Goal: Download file/media

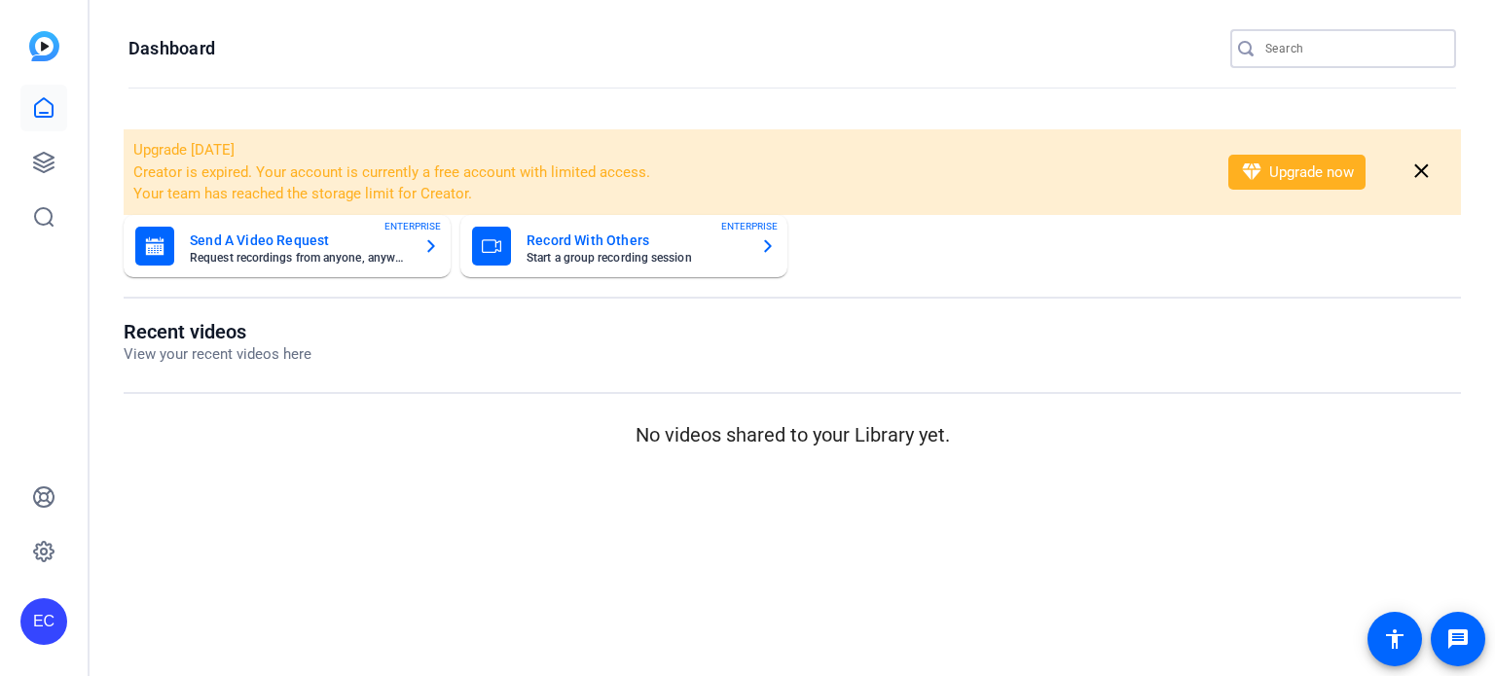
click at [1311, 53] on input "Search" at bounding box center [1352, 48] width 175 height 23
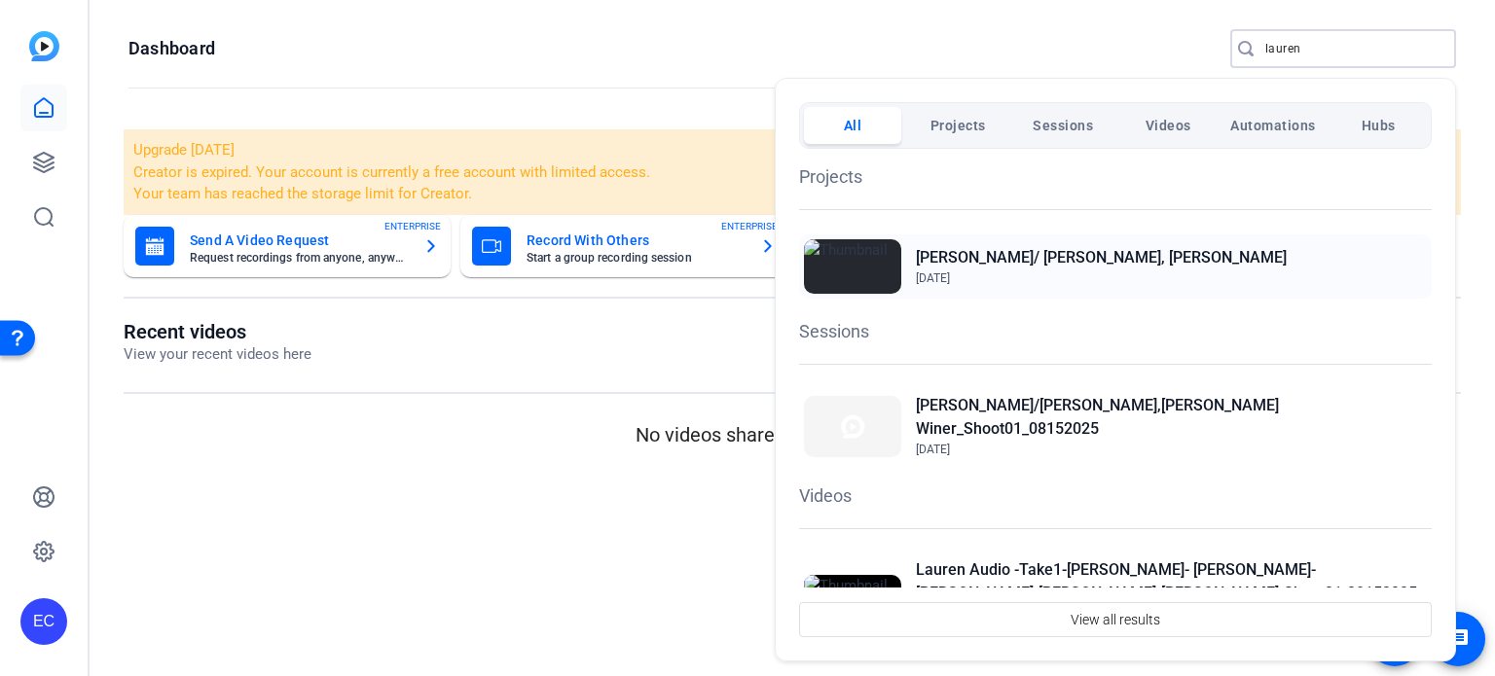
type input "lauren"
click at [989, 249] on h2 "[PERSON_NAME]/ [PERSON_NAME], [PERSON_NAME]" at bounding box center [1101, 257] width 371 height 23
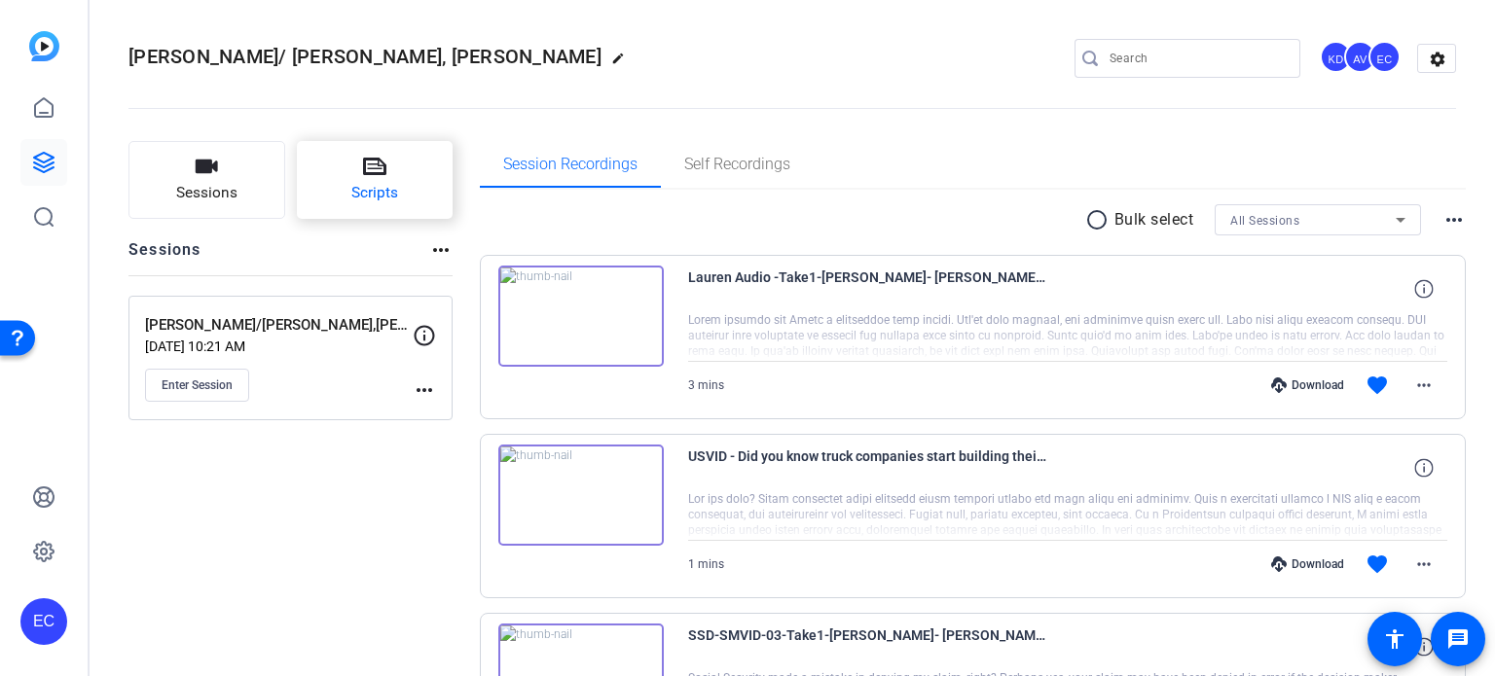
click at [386, 181] on button "Scripts" at bounding box center [375, 180] width 157 height 78
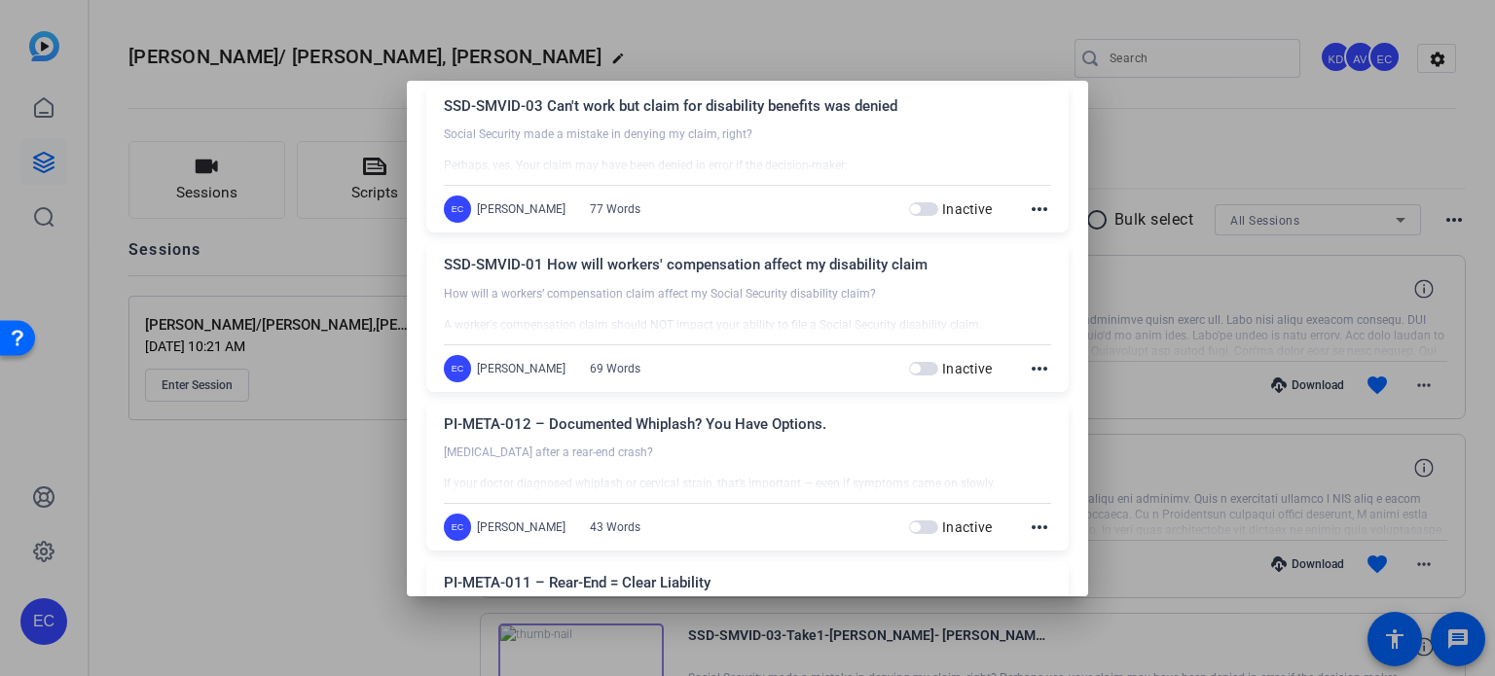
scroll to position [53, 0]
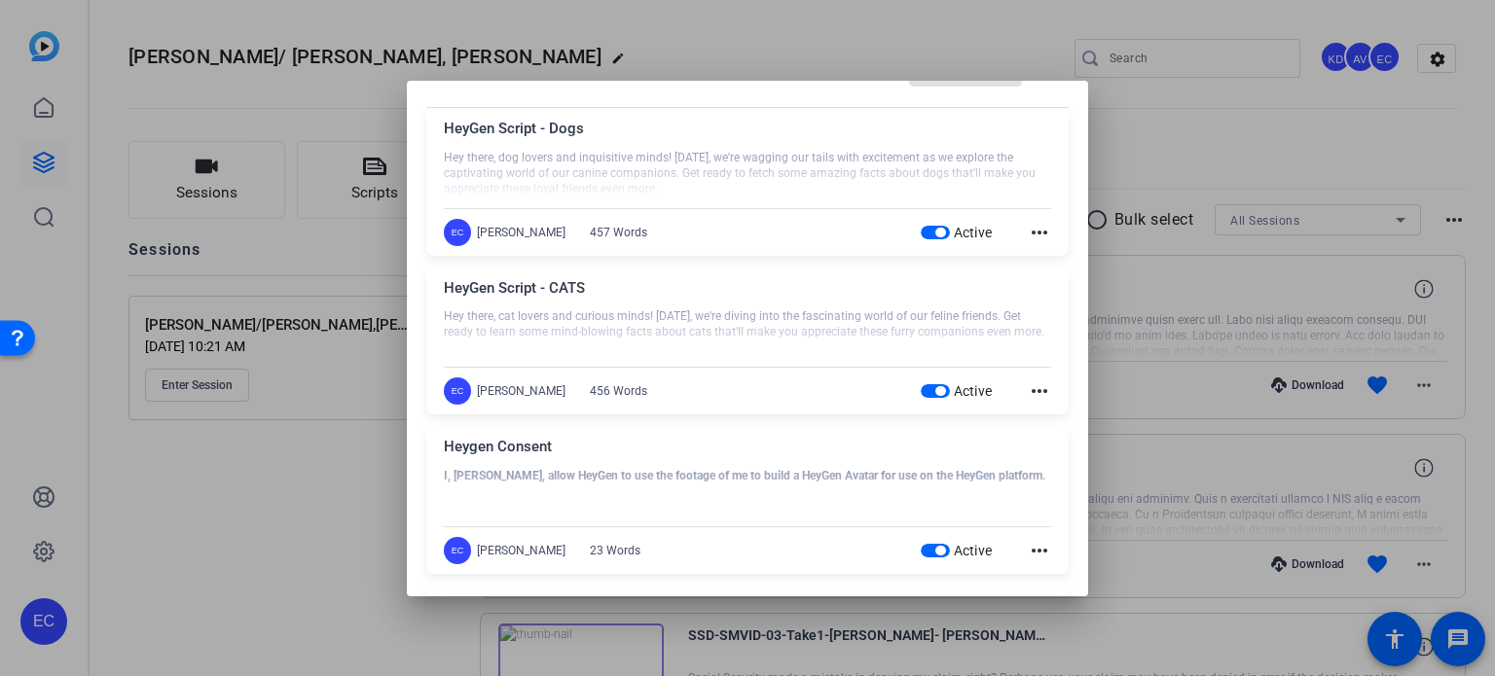
click at [1156, 353] on div at bounding box center [747, 338] width 1495 height 676
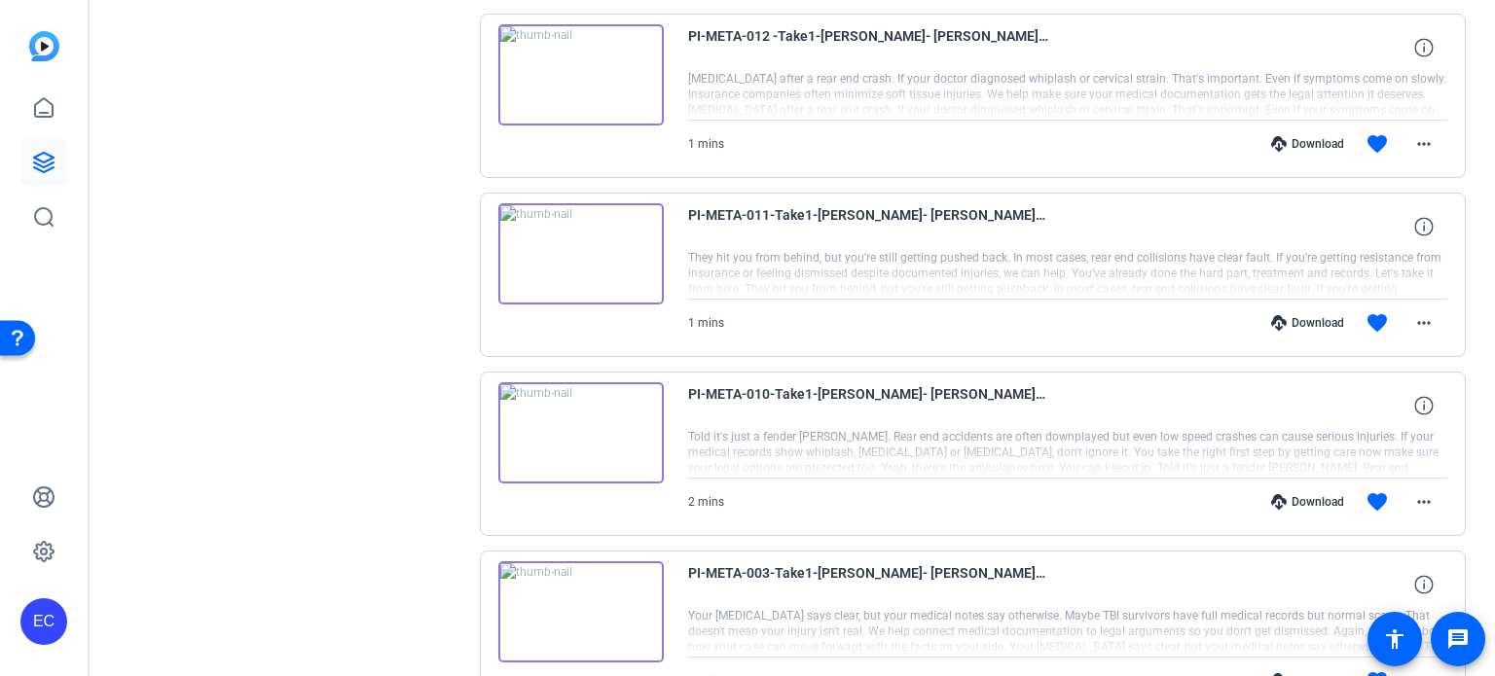
scroll to position [1470, 0]
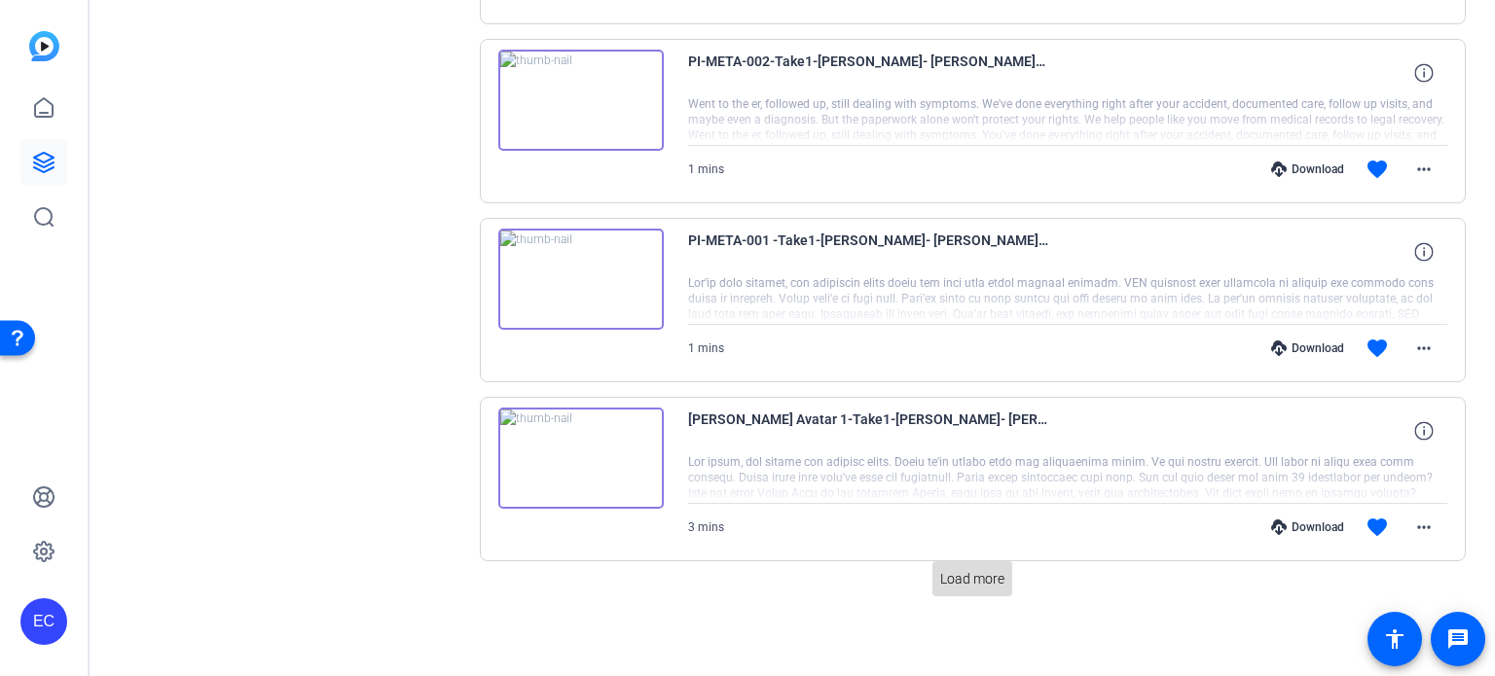
click at [962, 575] on span "Load more" at bounding box center [972, 579] width 64 height 20
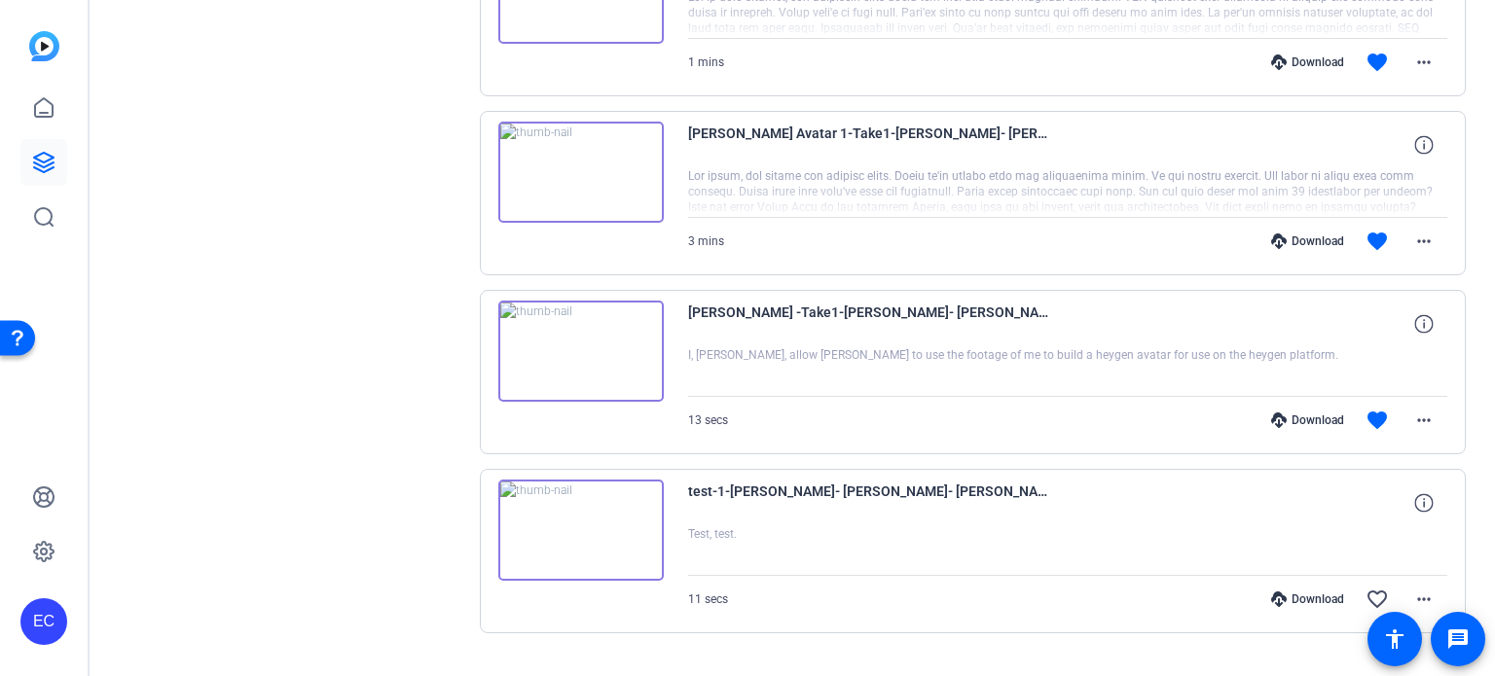
scroll to position [1761, 0]
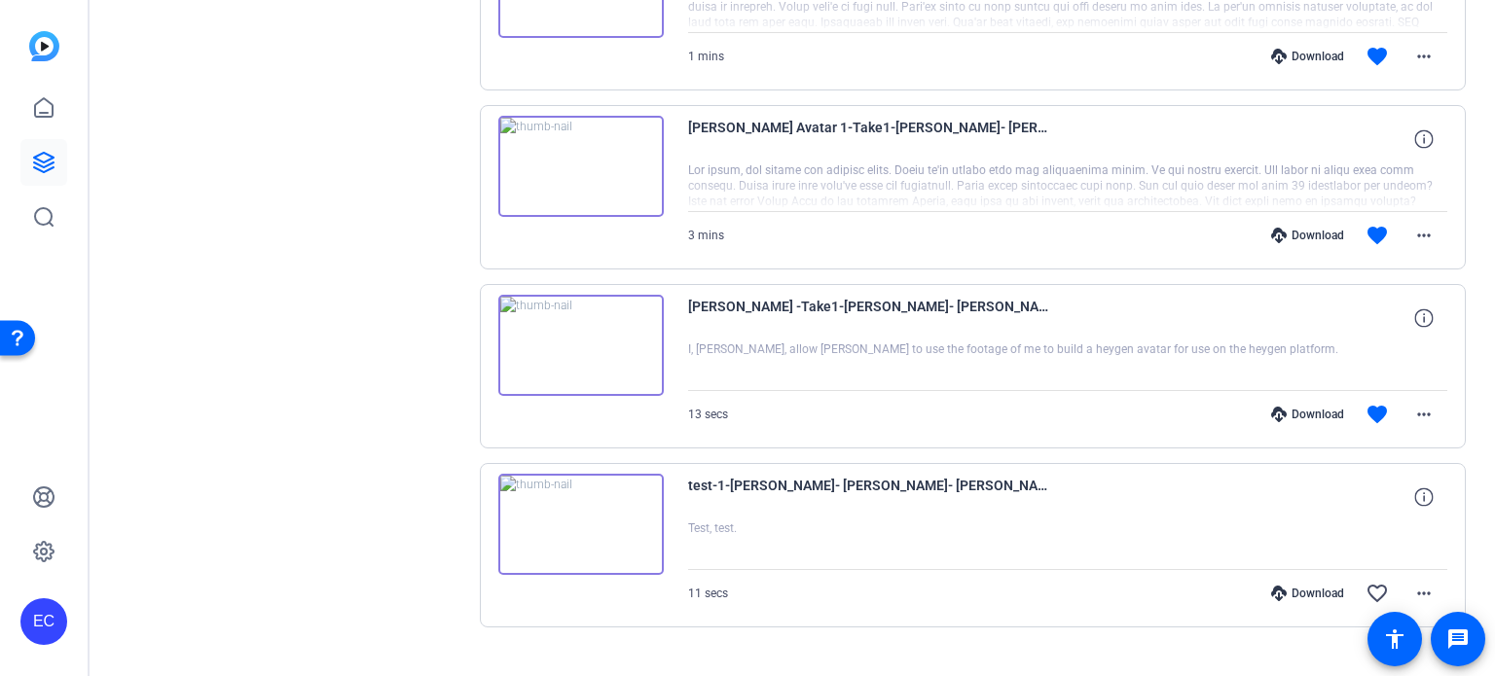
click at [1310, 407] on div "Download" at bounding box center [1307, 415] width 92 height 16
